Goal: Task Accomplishment & Management: Use online tool/utility

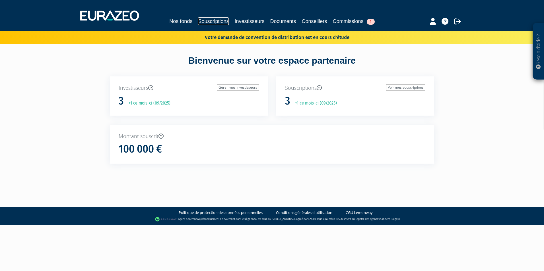
click at [216, 22] on link "Souscriptions" at bounding box center [213, 21] width 31 height 8
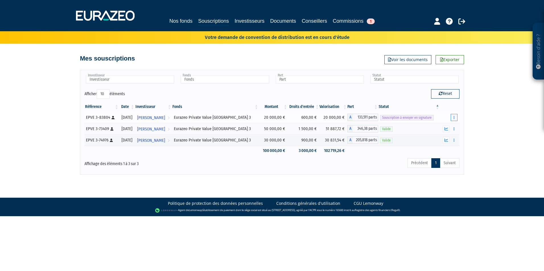
click at [453, 117] on button "button" at bounding box center [454, 117] width 7 height 7
click at [446, 129] on link "Envoyer à signer" at bounding box center [439, 127] width 32 height 9
